Goal: Find specific page/section

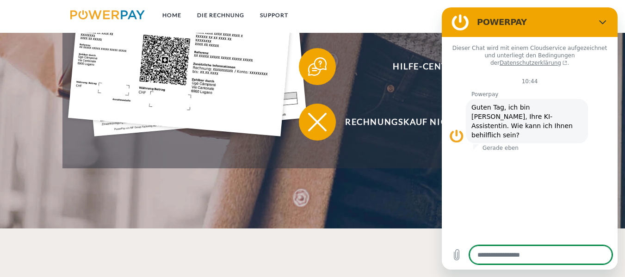
scroll to position [397, 0]
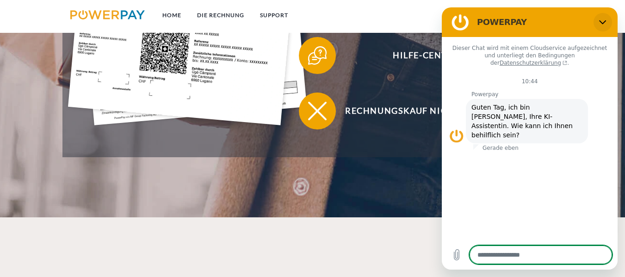
click at [604, 25] on icon "Schließen" at bounding box center [602, 22] width 7 height 7
type textarea "*"
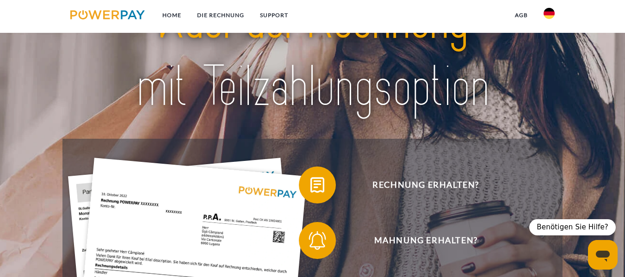
scroll to position [0, 0]
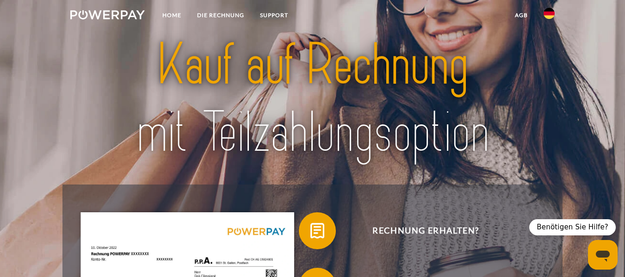
click at [542, 17] on link at bounding box center [549, 16] width 27 height 19
click at [552, 43] on img at bounding box center [549, 43] width 11 height 11
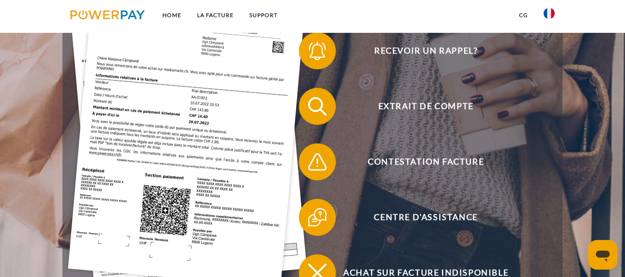
scroll to position [236, 0]
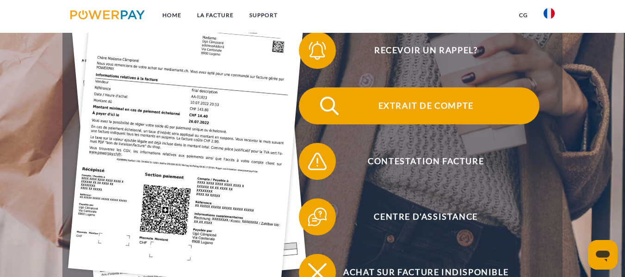
click at [447, 119] on span "Extrait de compte" at bounding box center [425, 105] width 227 height 37
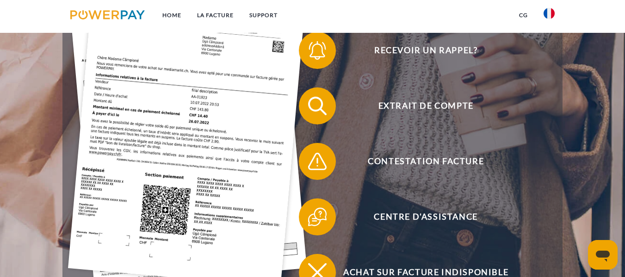
click at [547, 13] on img at bounding box center [549, 13] width 11 height 11
click at [548, 13] on img at bounding box center [549, 13] width 11 height 11
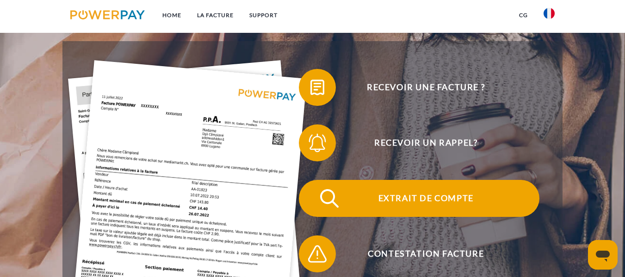
scroll to position [143, 0]
click at [442, 194] on span "Extrait de compte" at bounding box center [425, 198] width 227 height 37
